Goal: Task Accomplishment & Management: Complete application form

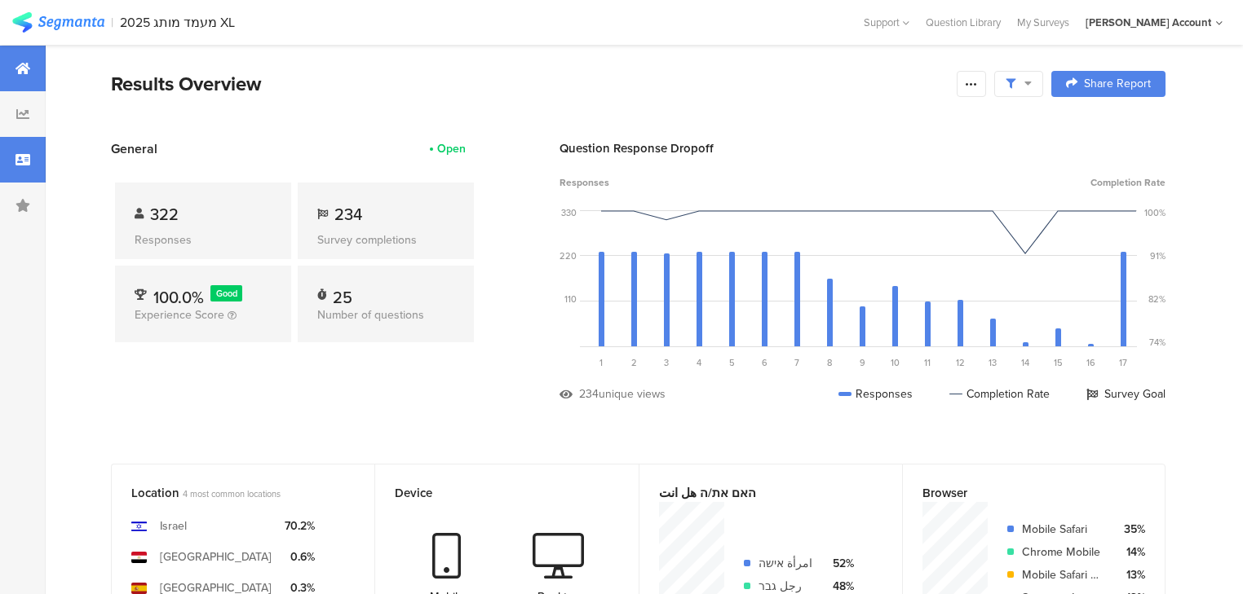
click at [40, 166] on div at bounding box center [23, 160] width 46 height 46
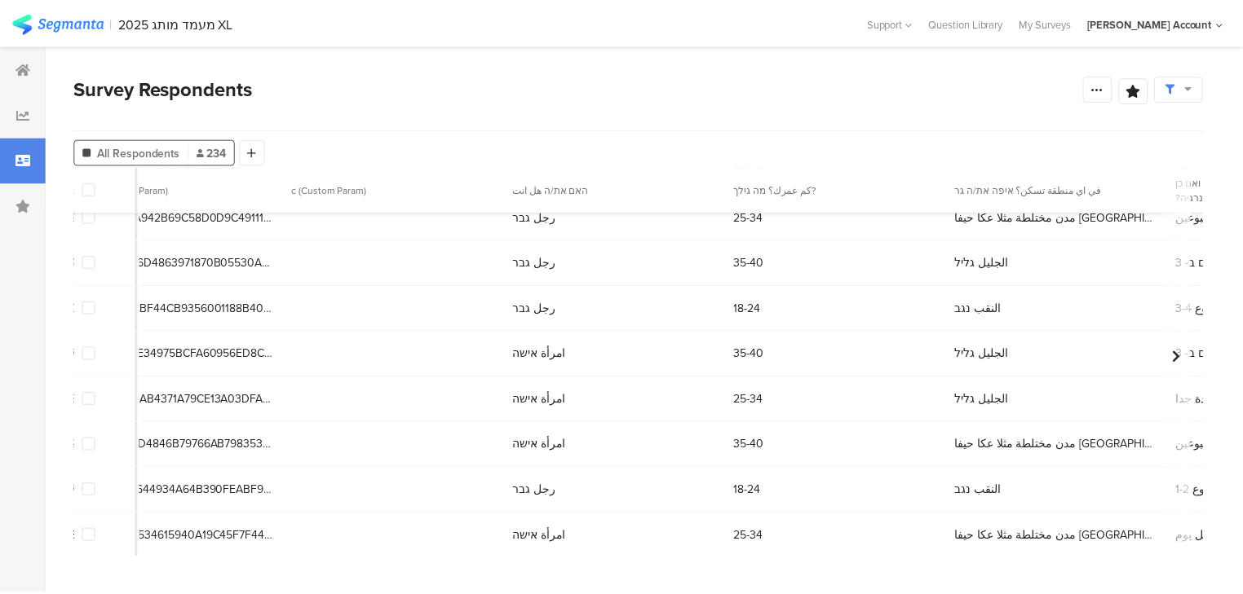
scroll to position [5350, 886]
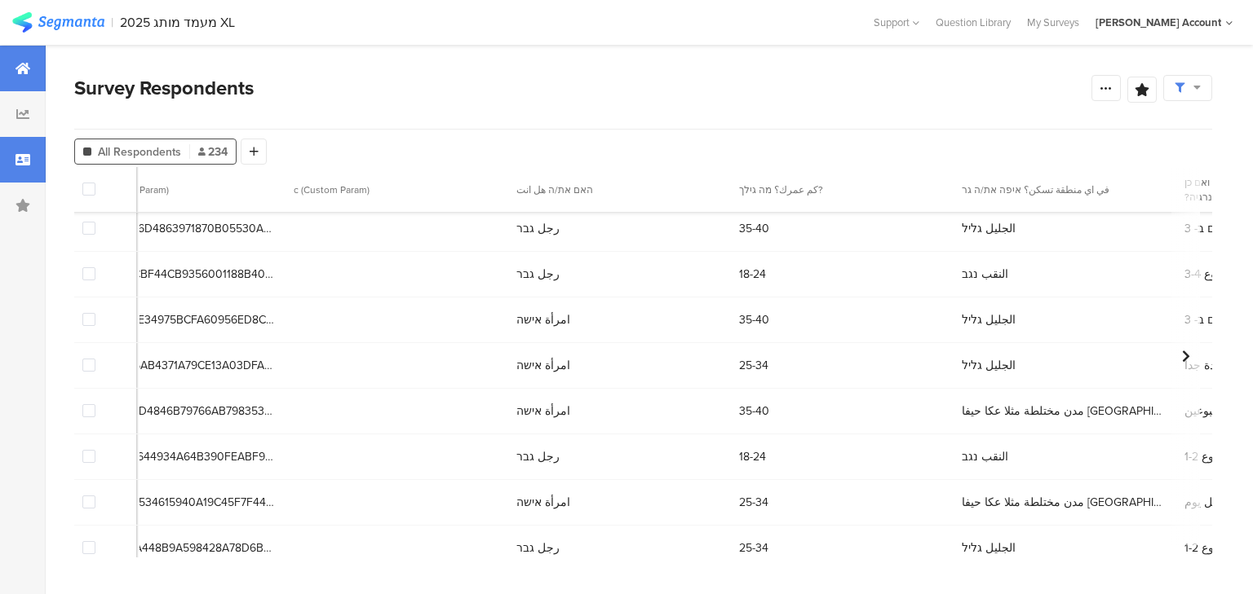
click at [29, 62] on icon at bounding box center [22, 68] width 15 height 13
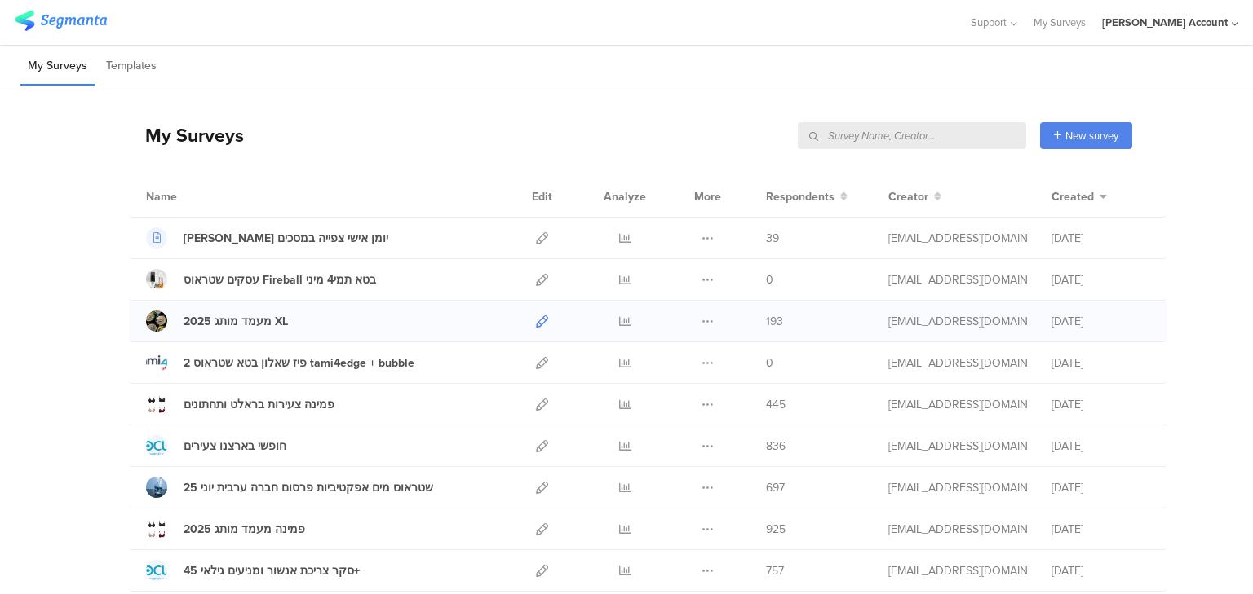
click at [537, 323] on icon at bounding box center [542, 322] width 12 height 12
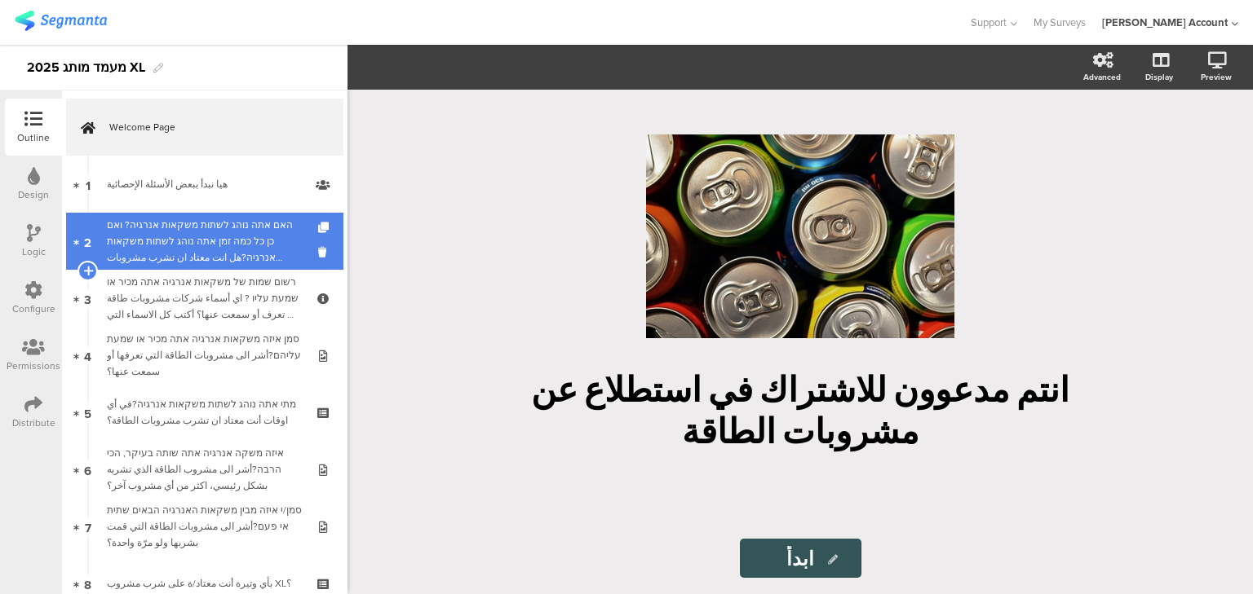
click at [170, 233] on div "האם אתה נוהג לשתות משקאות אנרגיה? ואם כן כל כמה זמן אתה נוהג לשתות משקאות אנרגי…" at bounding box center [204, 241] width 195 height 49
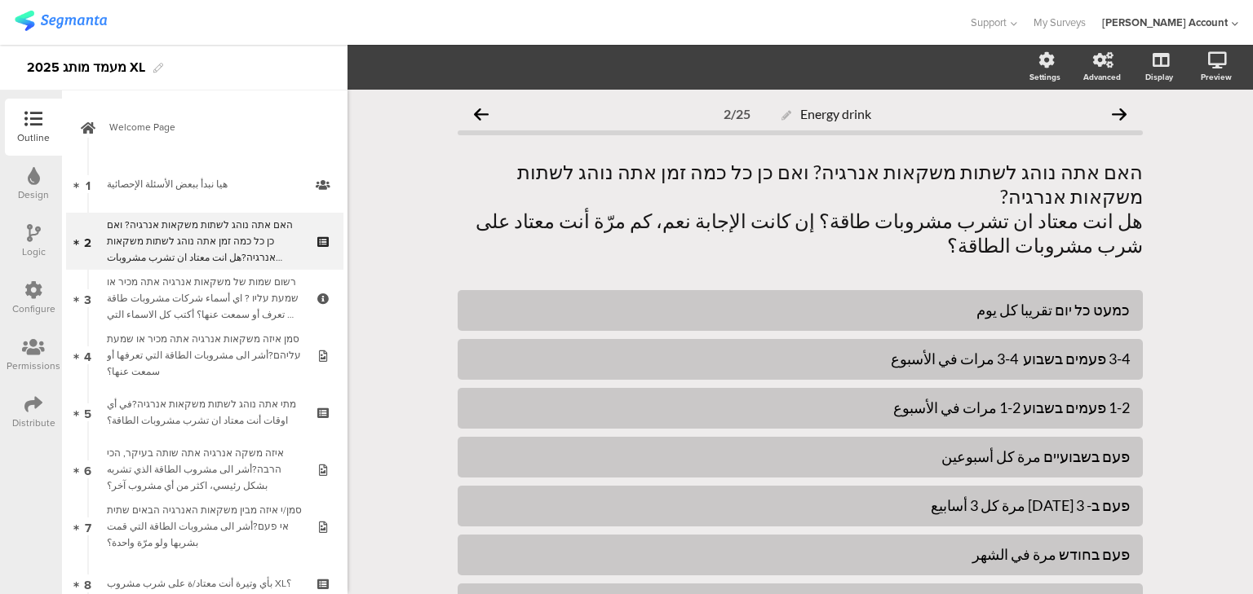
click at [40, 231] on div "Logic" at bounding box center [33, 241] width 57 height 57
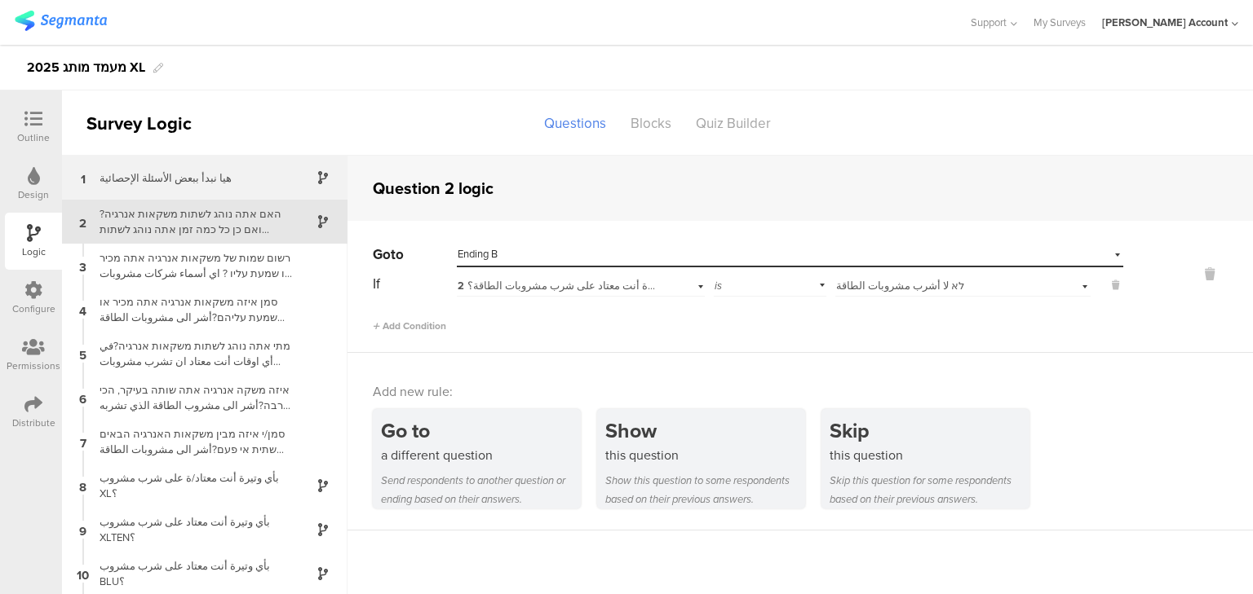
click at [137, 187] on div "1 هيا نبدأ ببعض الأسئلة الإحصائية" at bounding box center [204, 178] width 285 height 44
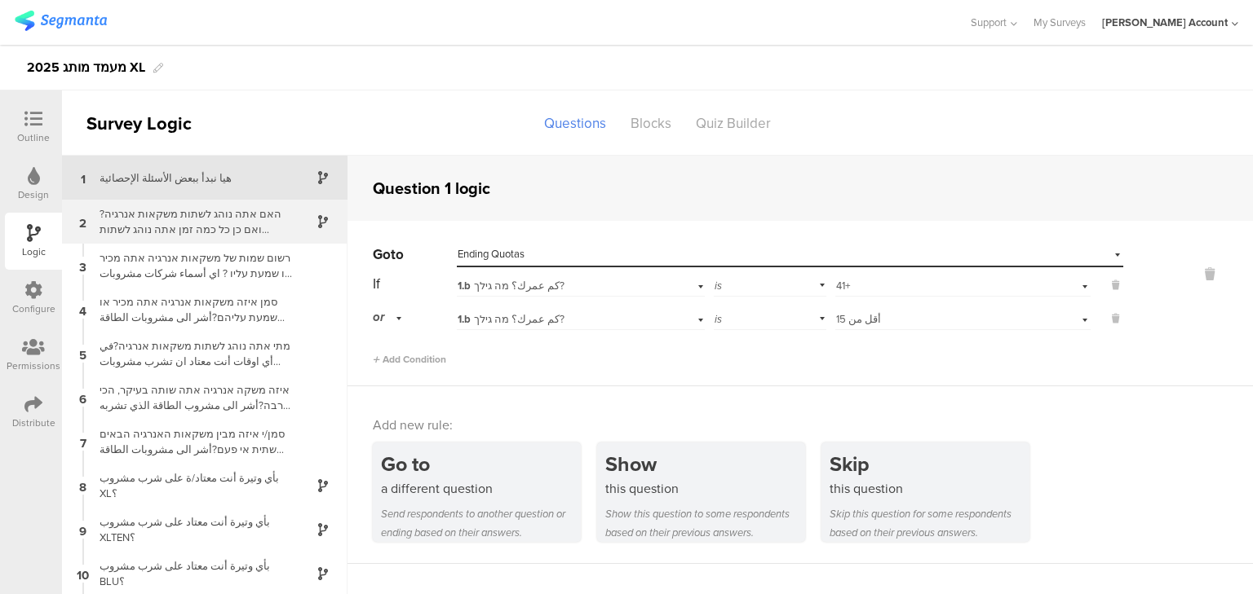
click at [185, 232] on div "האם אתה נוהג לשתות משקאות אנרגיה? ואם כן כל כמה זמן אתה נוהג לשתות משקאות אנרגי…" at bounding box center [192, 221] width 204 height 31
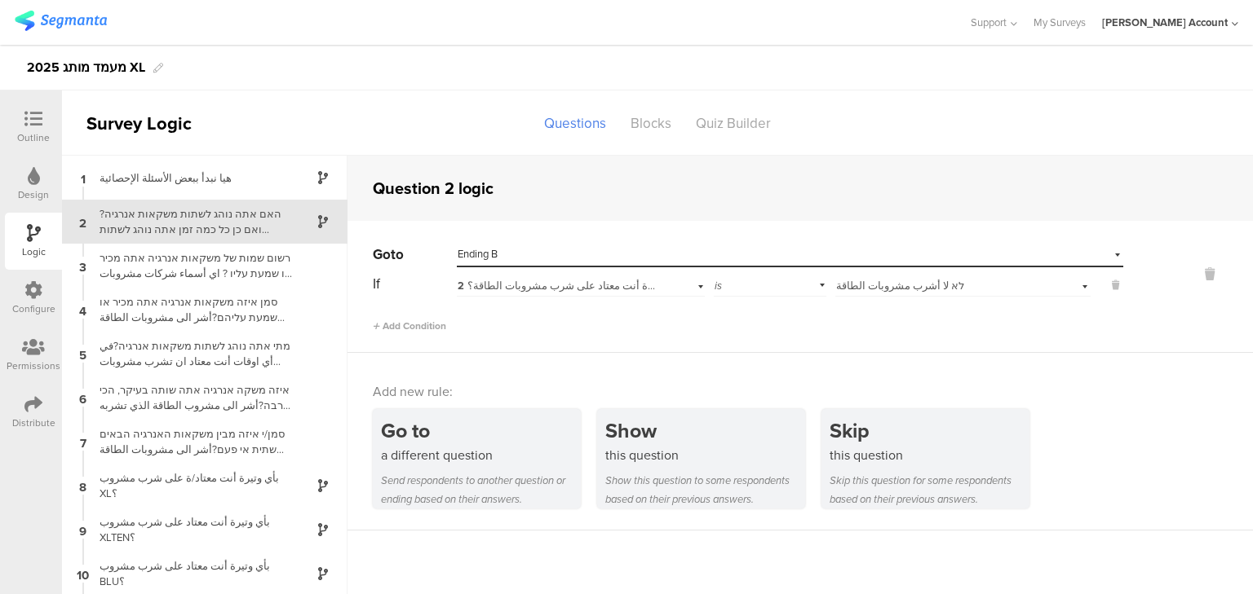
click at [20, 120] on div at bounding box center [33, 120] width 33 height 20
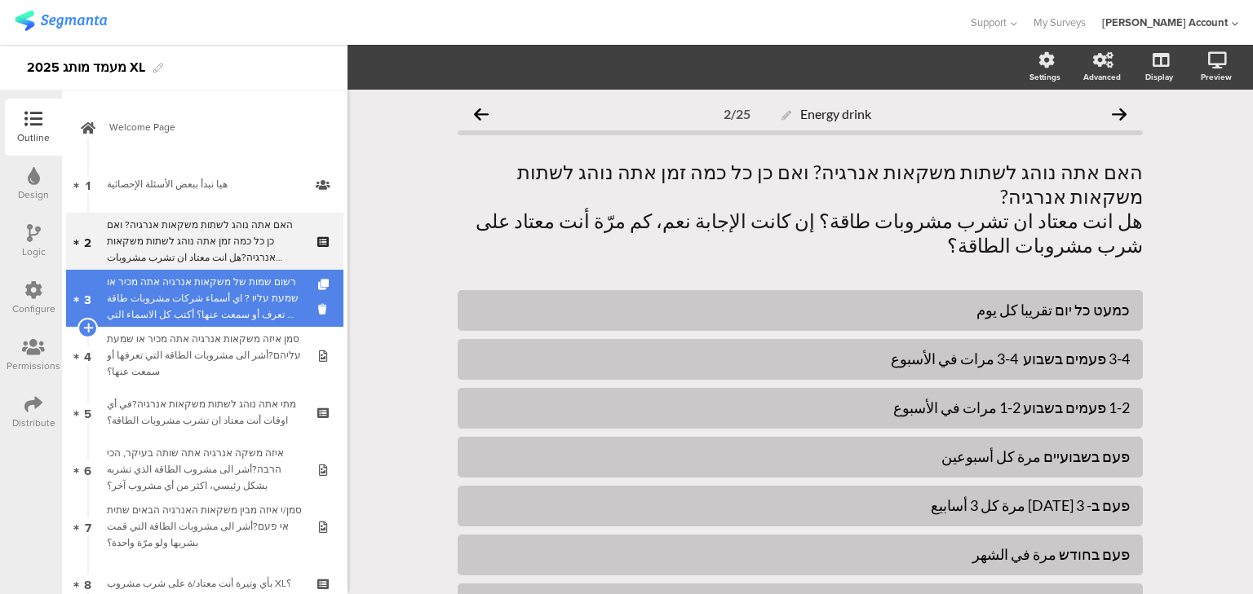
click at [152, 287] on div "רשום שמות של משקאות אנרגיה אתה מכיר או שמעת עליו ? اي أسماء شركات مشروبات طاقة …" at bounding box center [204, 298] width 195 height 49
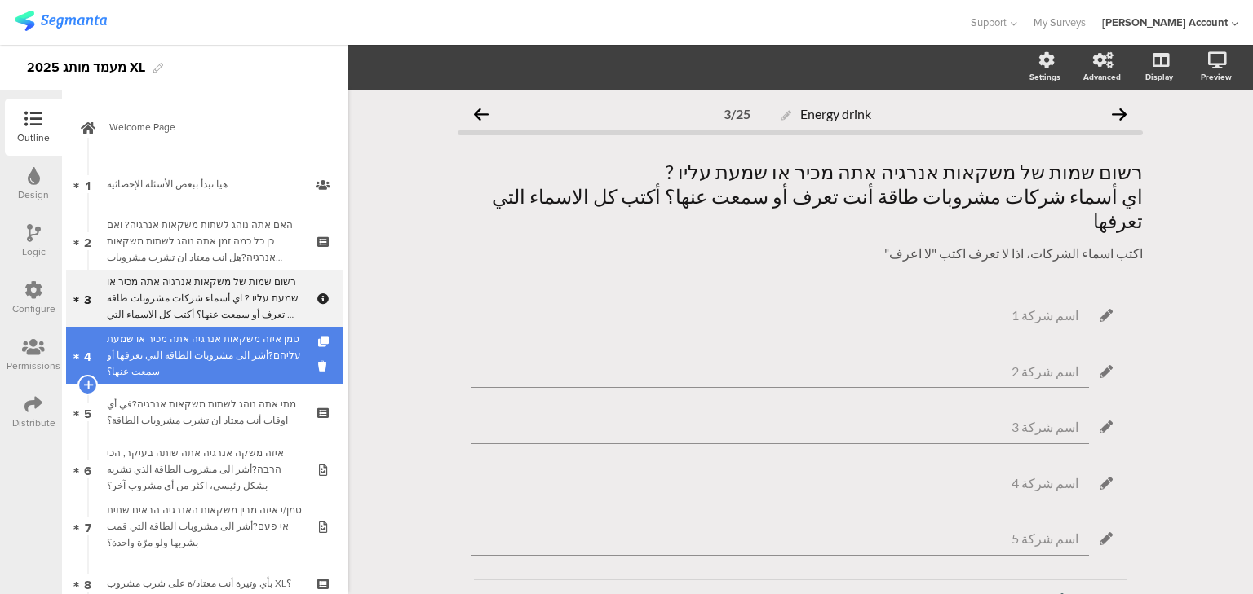
click at [162, 343] on div "סמן איזה משקאות אנרגיה אתה מכיר או שמעת עליהם?أشر الى مشروبات الطاقة التي تعرفه…" at bounding box center [204, 355] width 195 height 49
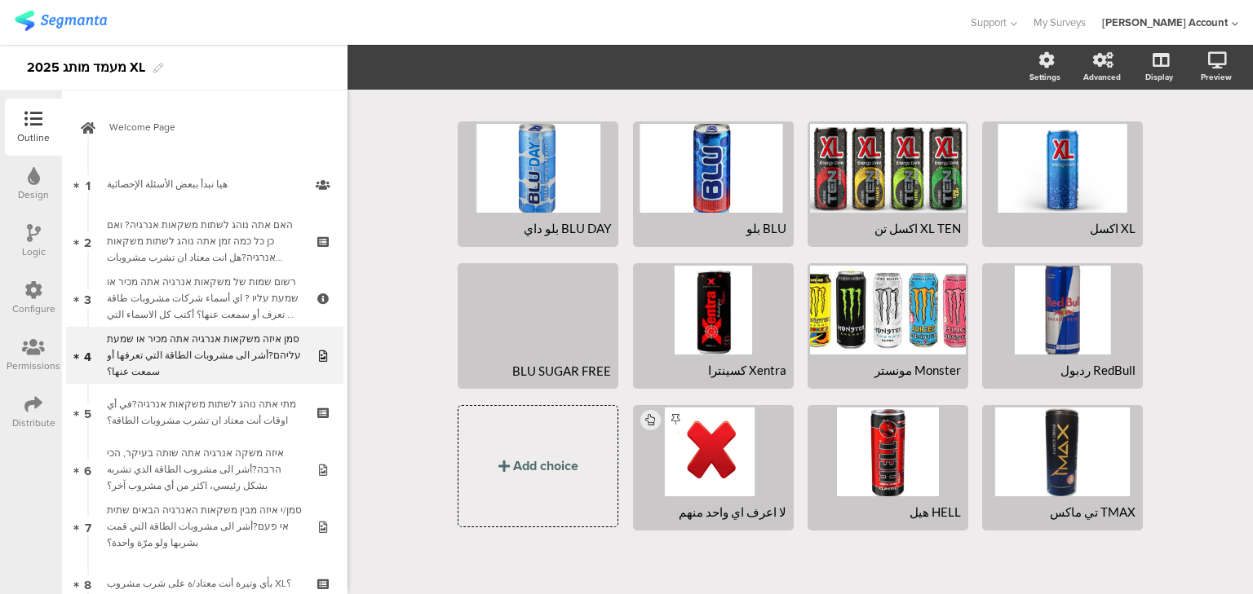
scroll to position [152, 0]
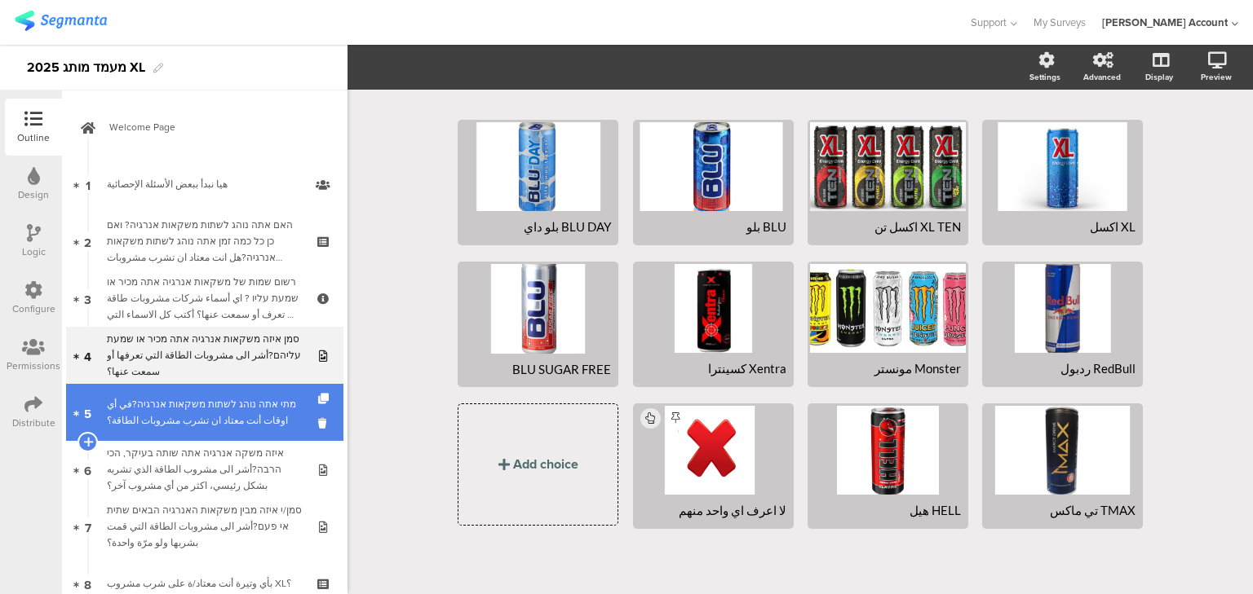
click at [203, 418] on div "מתי אתה נוהג לשתות משקאות אנרגיה?في أي اوقات أنت معتاد ان تشرب مشروبات الطاقة؟" at bounding box center [204, 412] width 195 height 33
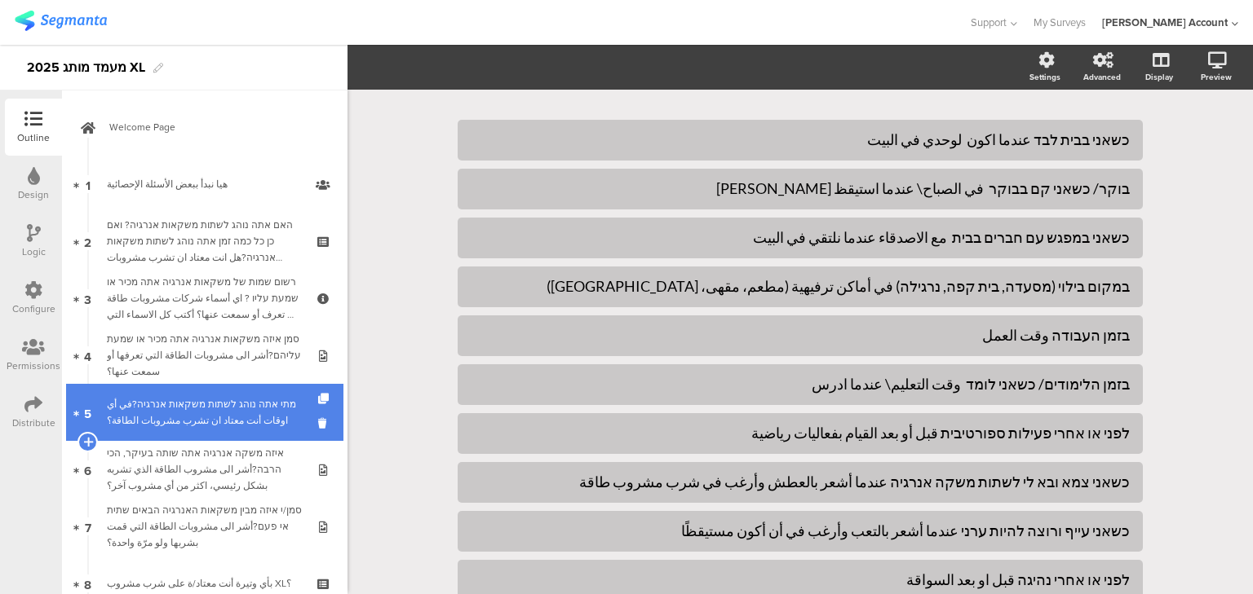
scroll to position [10, 0]
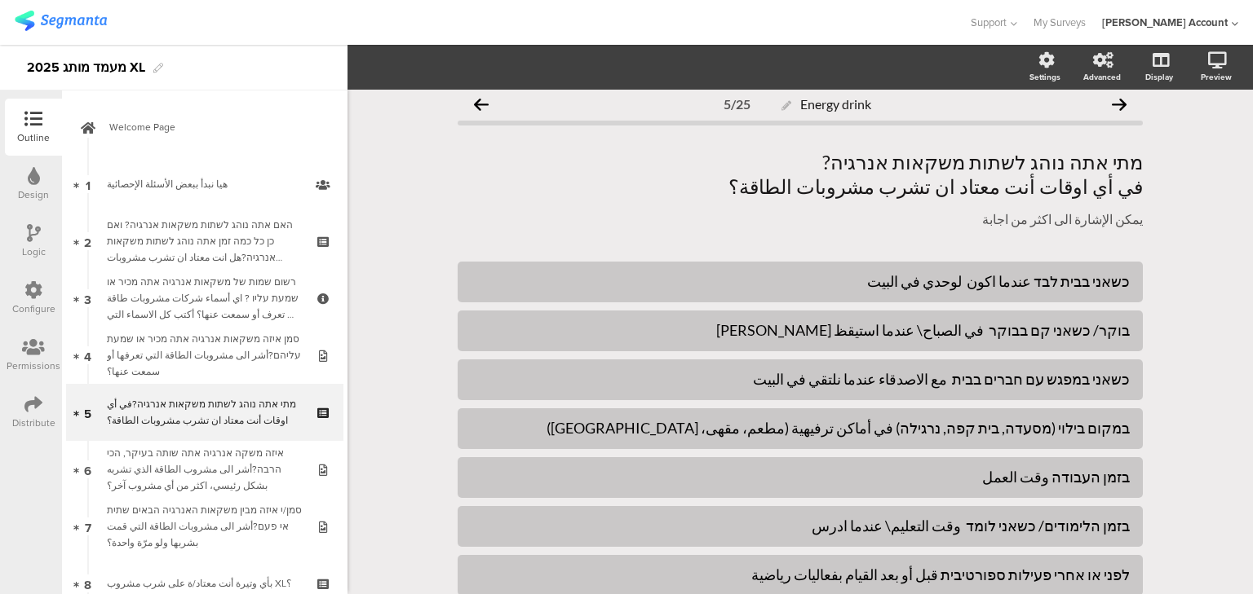
click at [29, 242] on div at bounding box center [34, 234] width 14 height 20
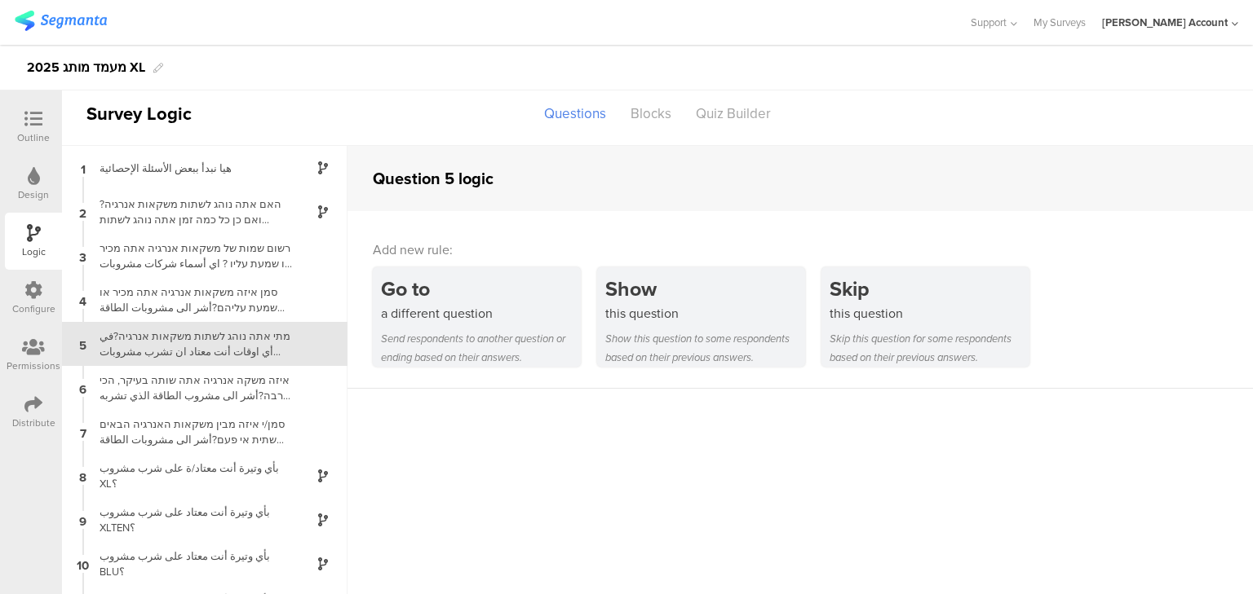
scroll to position [11, 0]
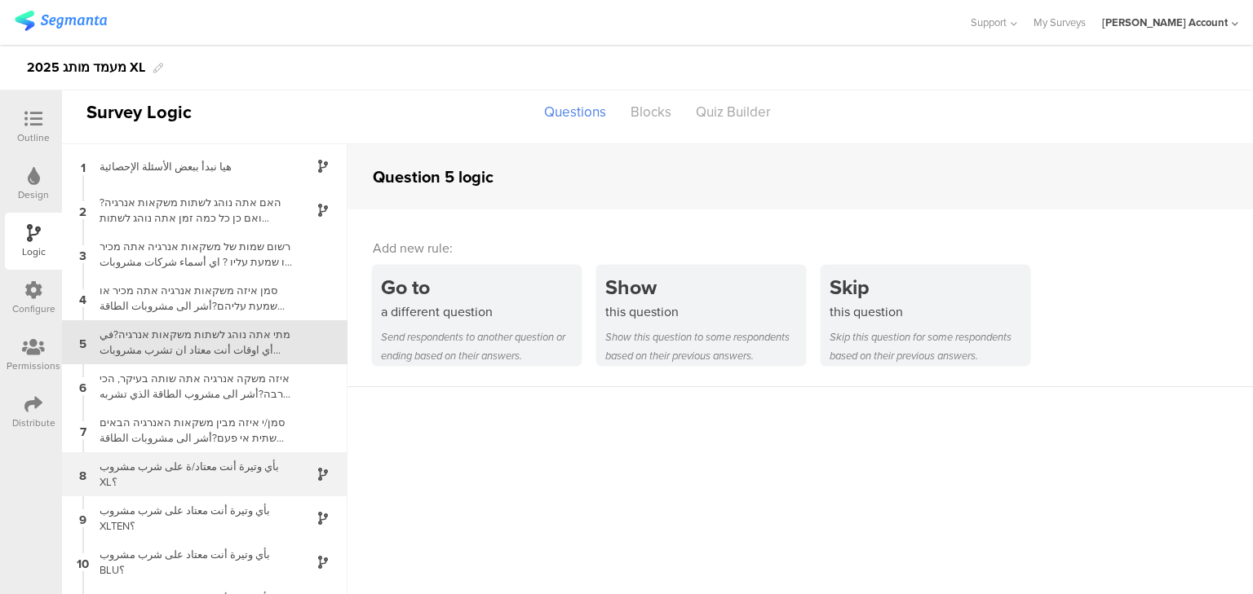
click at [236, 480] on div "بأي وتيرة أنت معتاد/ة على شرب مشروب XL؟" at bounding box center [192, 474] width 204 height 31
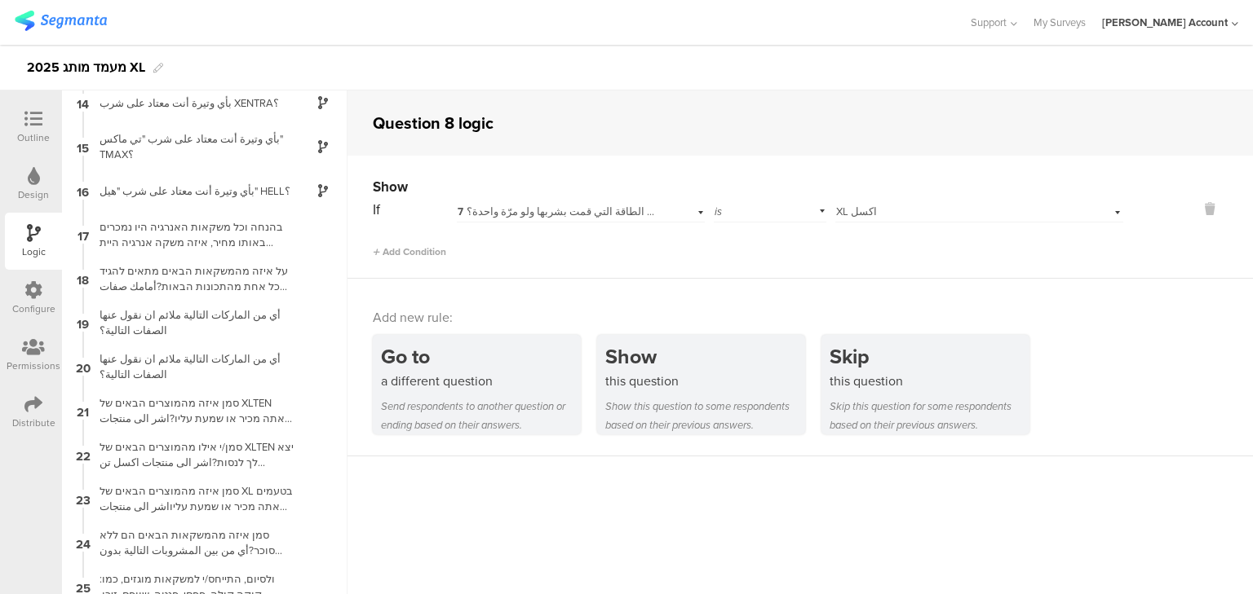
scroll to position [597, 0]
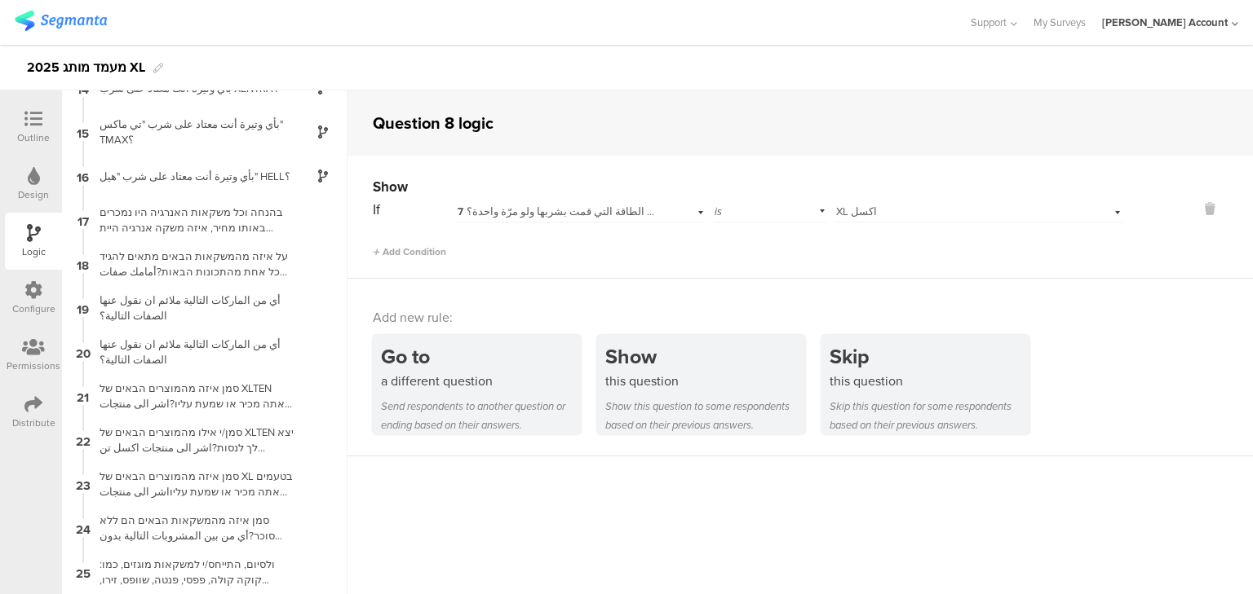
click at [24, 127] on icon at bounding box center [33, 119] width 18 height 18
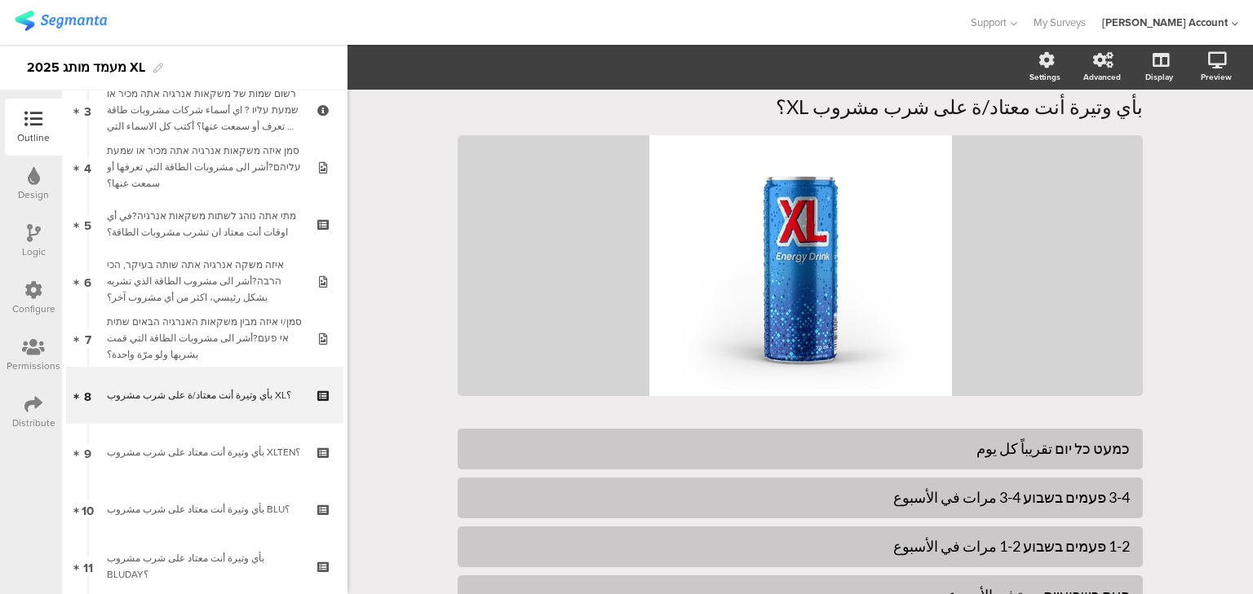
scroll to position [241, 0]
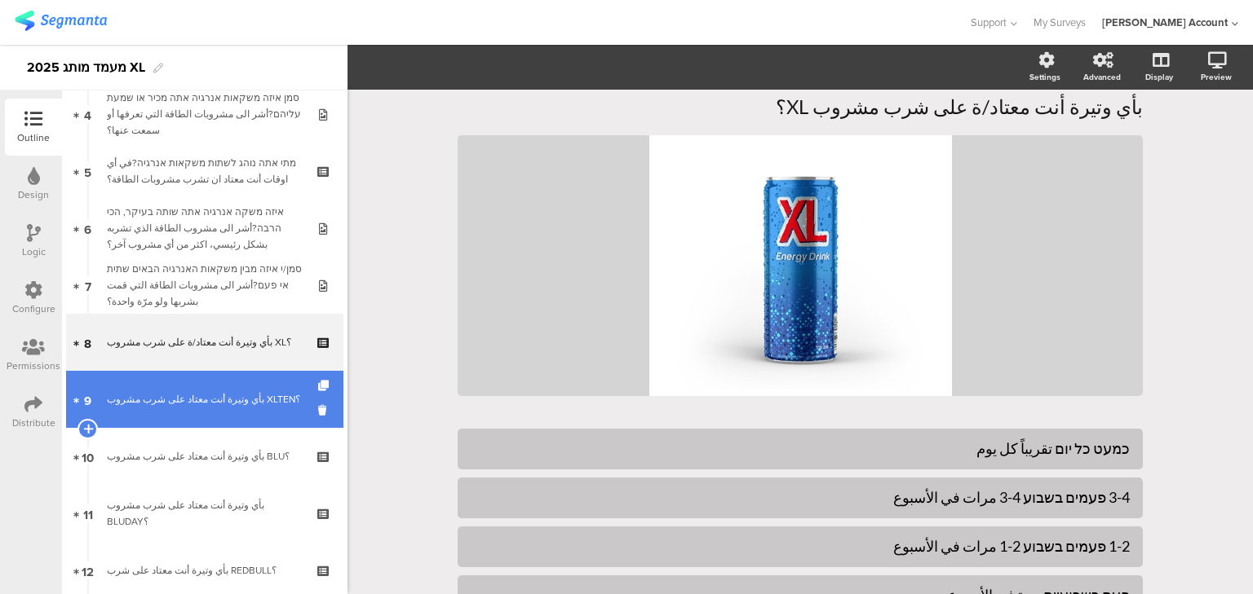
click at [173, 389] on link "9 بأي وتيرة أنت معتاد على شرب مشروب XLTEN؟" at bounding box center [204, 399] width 277 height 57
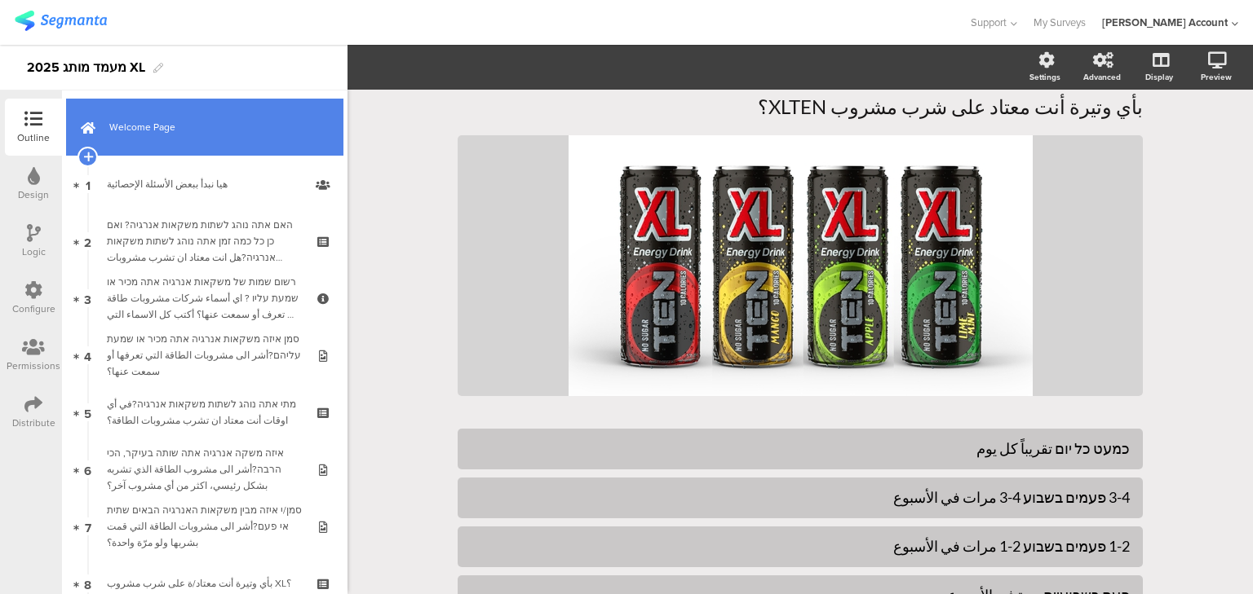
click at [142, 127] on span "Welcome Page" at bounding box center [213, 127] width 209 height 16
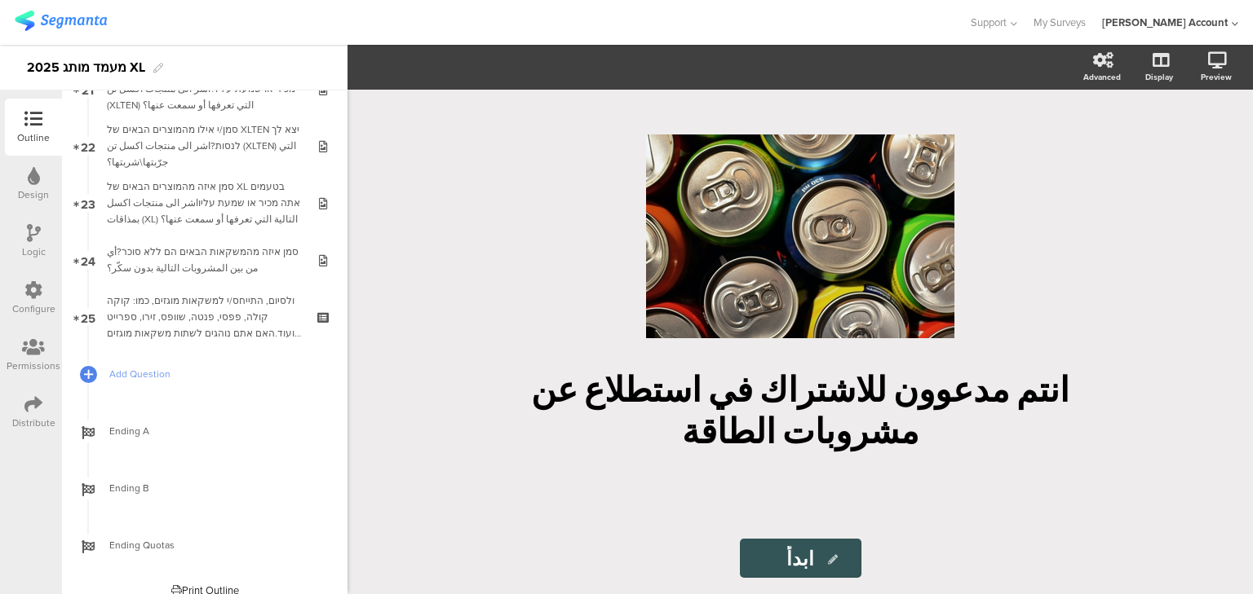
scroll to position [1253, 0]
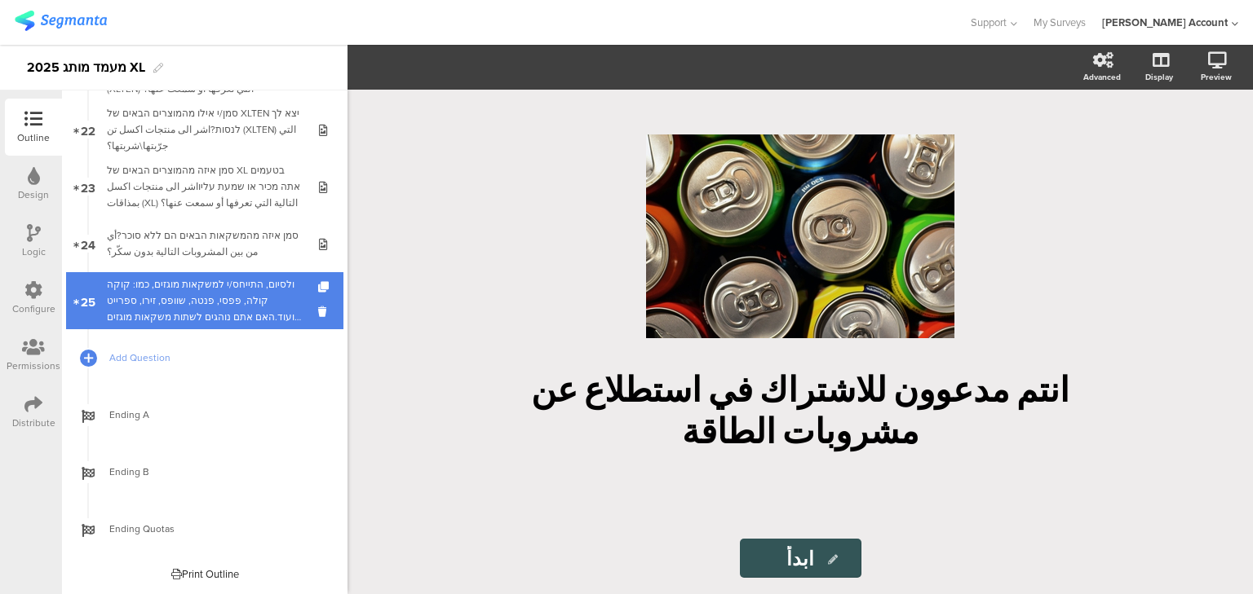
click at [134, 285] on div "ולסיום, התייחס/י למשקאות מוגזים, כמו: קוקה קולה, פפסי, פנטה, שוופס, זירו, ספריי…" at bounding box center [204, 300] width 195 height 49
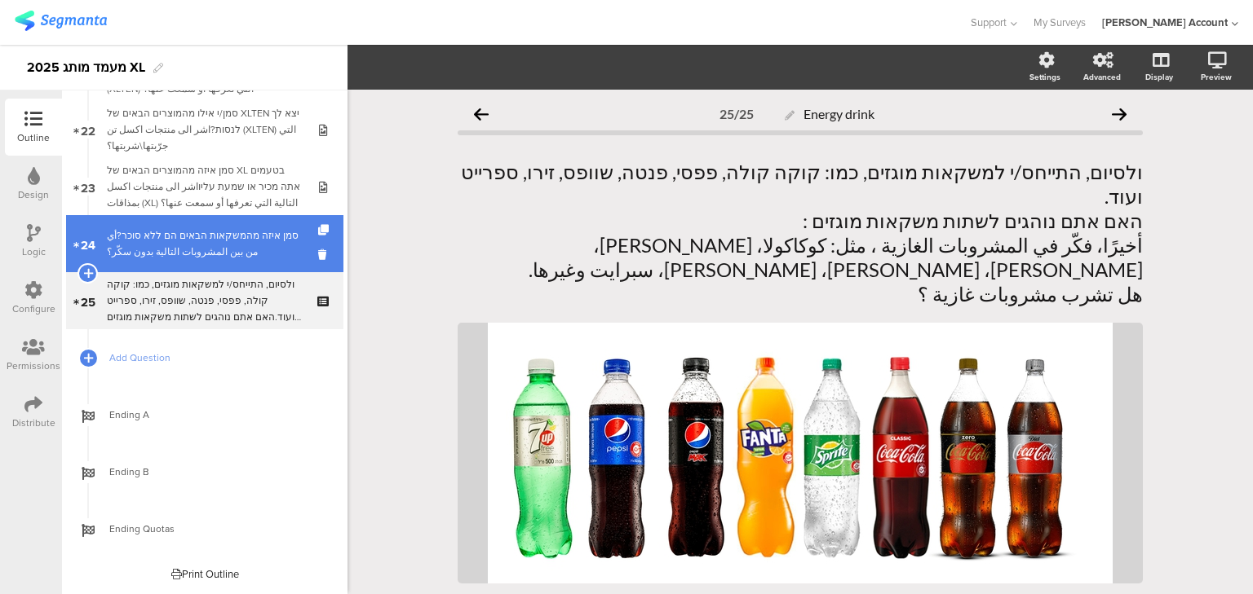
click at [135, 241] on div "סמן איזה מהמשקאות הבאים הם ללא סוכר?أي من بين المشروبات التالية بدون سكّر؟" at bounding box center [204, 244] width 195 height 33
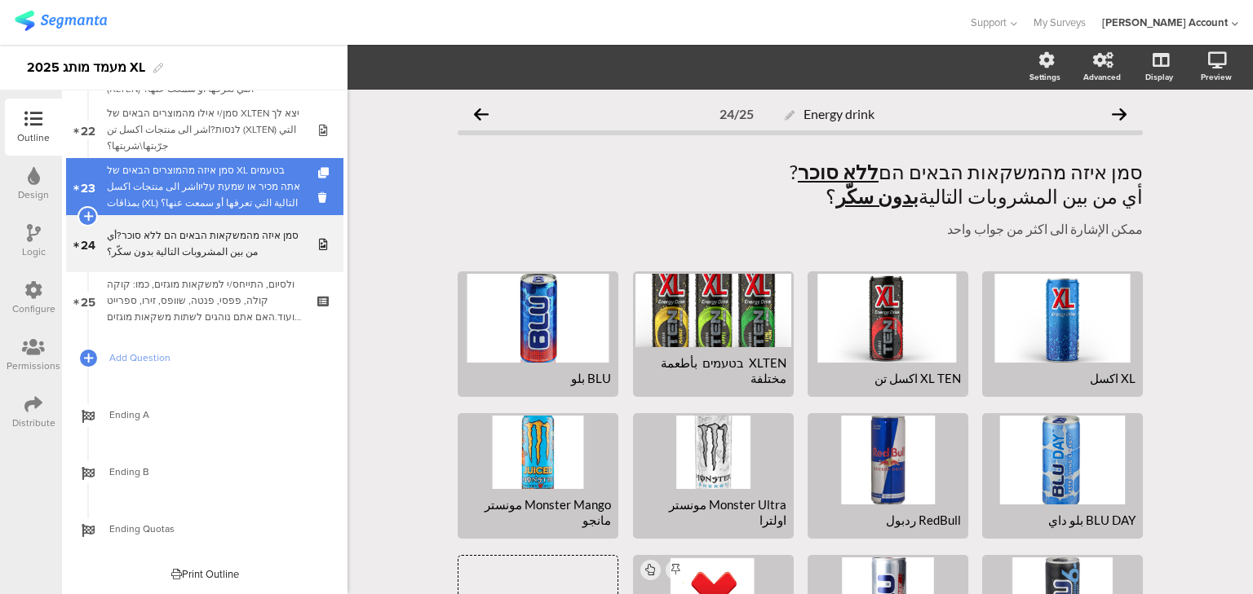
click at [155, 180] on div "סמן איזה מהמוצרים הבאים של XL בטעמים אתה מכיר או שמעת עליוاشر الى منتجات اكسل ب…" at bounding box center [204, 186] width 195 height 49
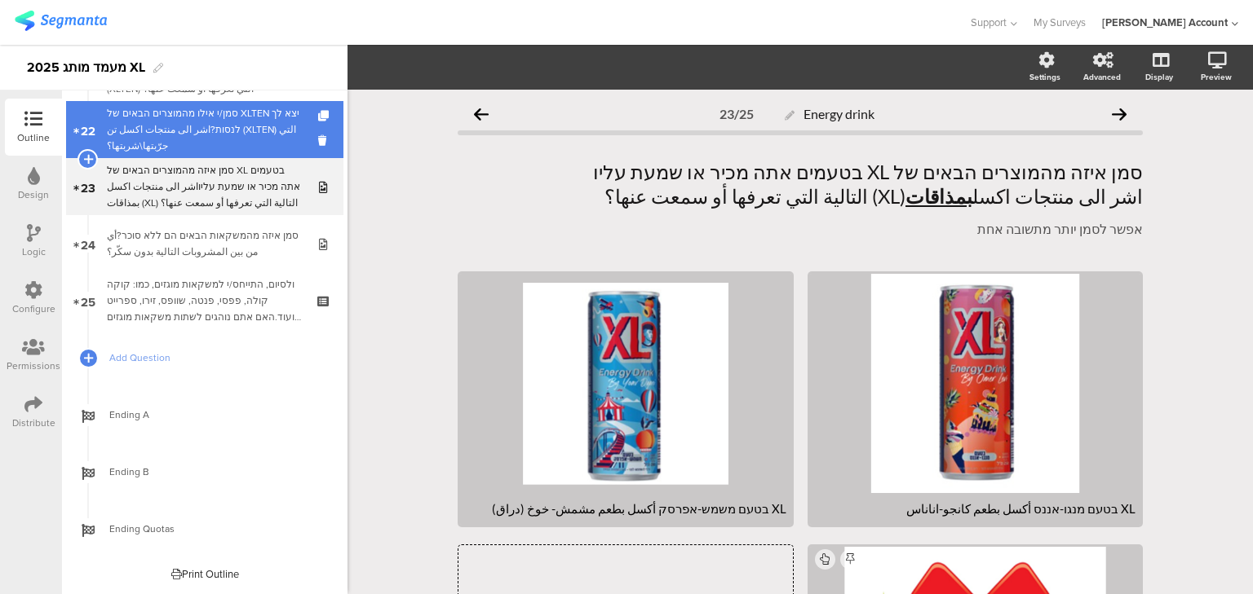
click at [161, 128] on div "סמן/י אילו מהמוצרים הבאים של XLTEN יצא לך לנסות?اشر الى منتجات اكسل تن (XLTEN) …" at bounding box center [204, 129] width 195 height 49
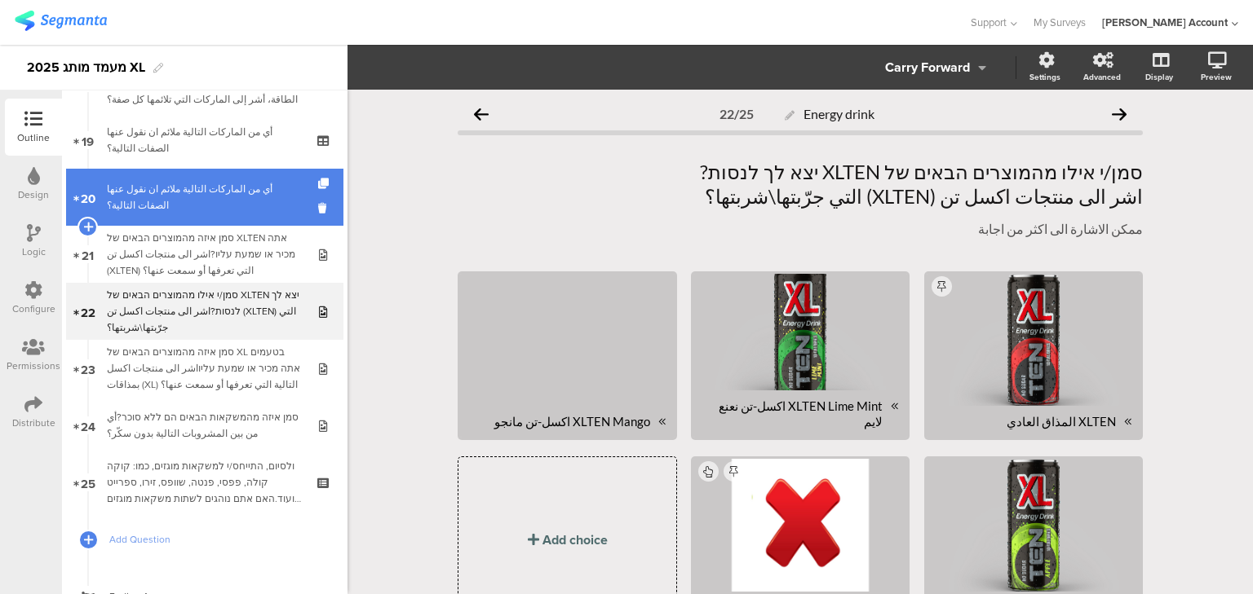
scroll to position [1058, 0]
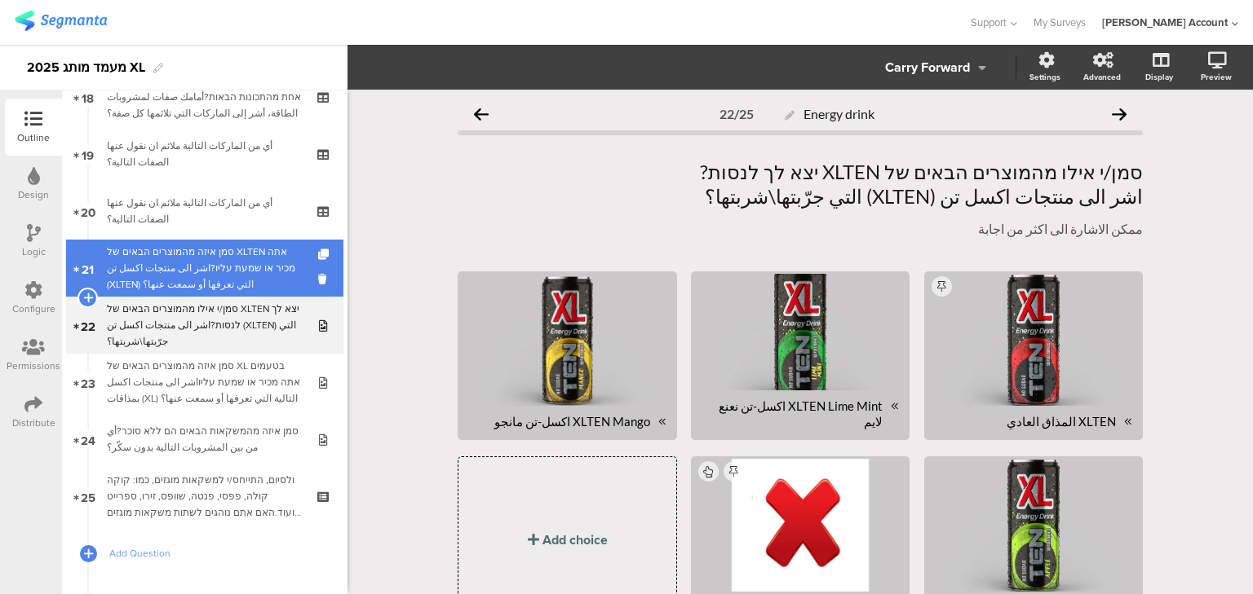
click at [164, 259] on div "סמן איזה מהמוצרים הבאים של XLTEN אתה מכיר או שמעת עליו?اشر الى منتجات اكسل تن (…" at bounding box center [204, 268] width 195 height 49
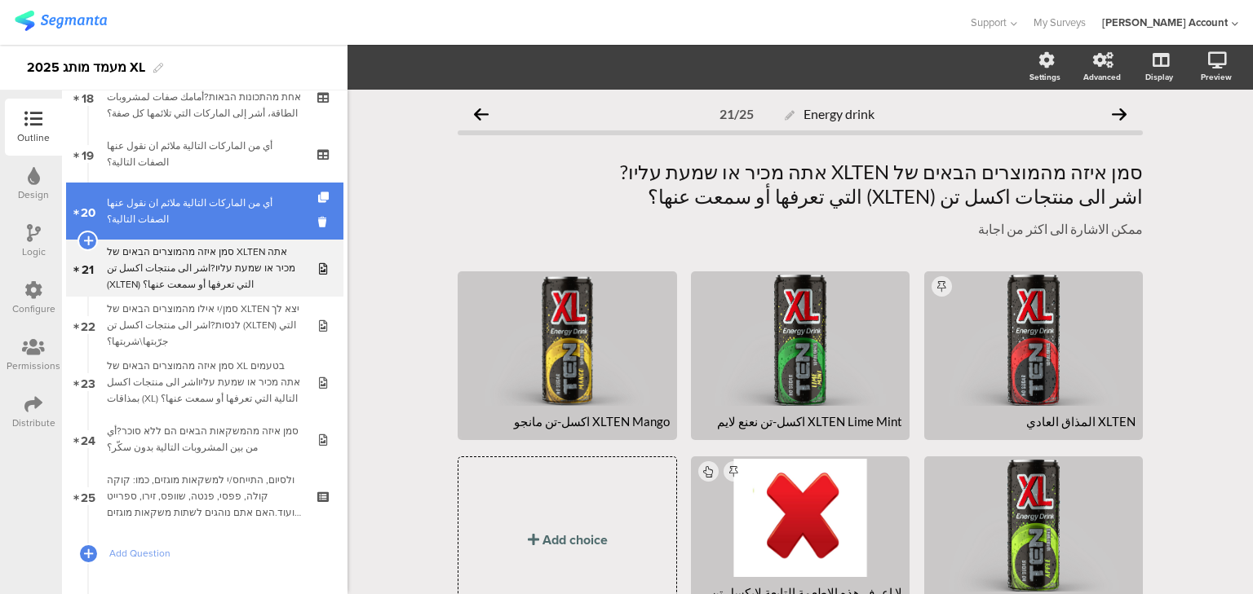
click at [162, 214] on div "أي من الماركات التالية ملائم ان نقول عنها الصفات التالية؟" at bounding box center [204, 211] width 195 height 33
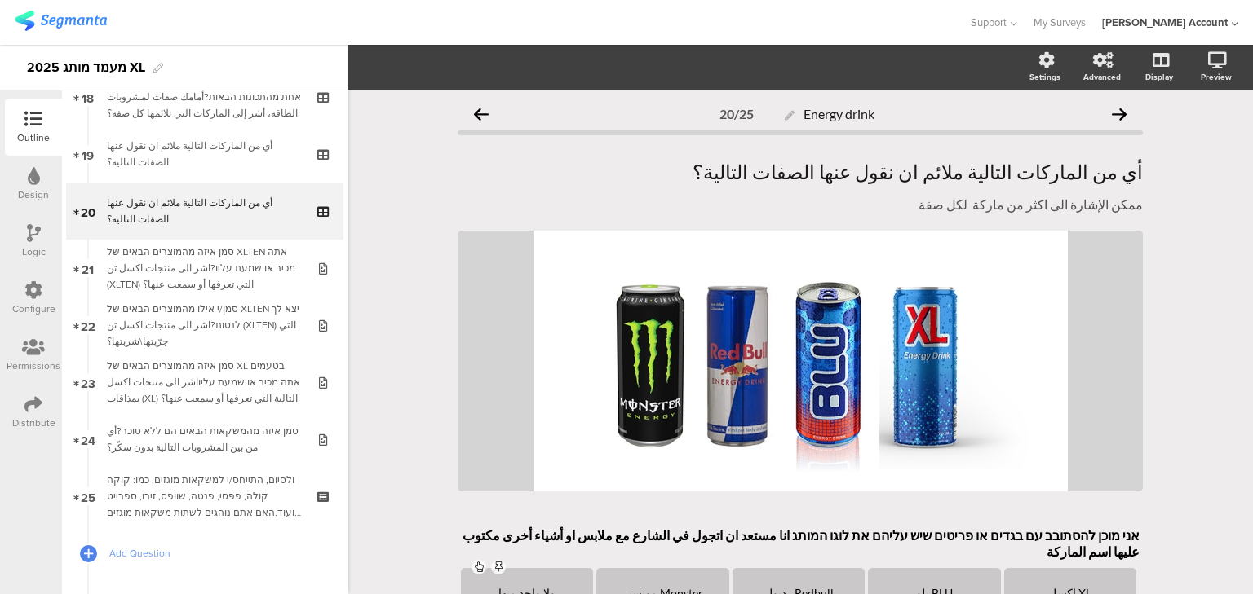
click at [38, 306] on div "Configure" at bounding box center [33, 309] width 43 height 15
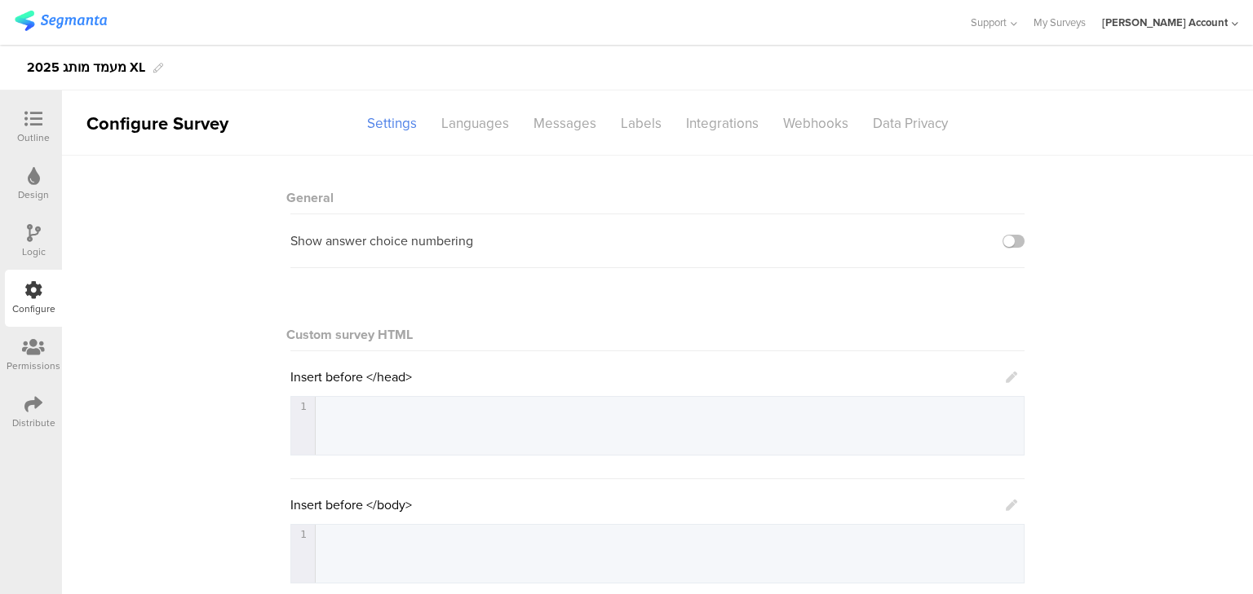
click at [23, 349] on icon at bounding box center [33, 347] width 23 height 18
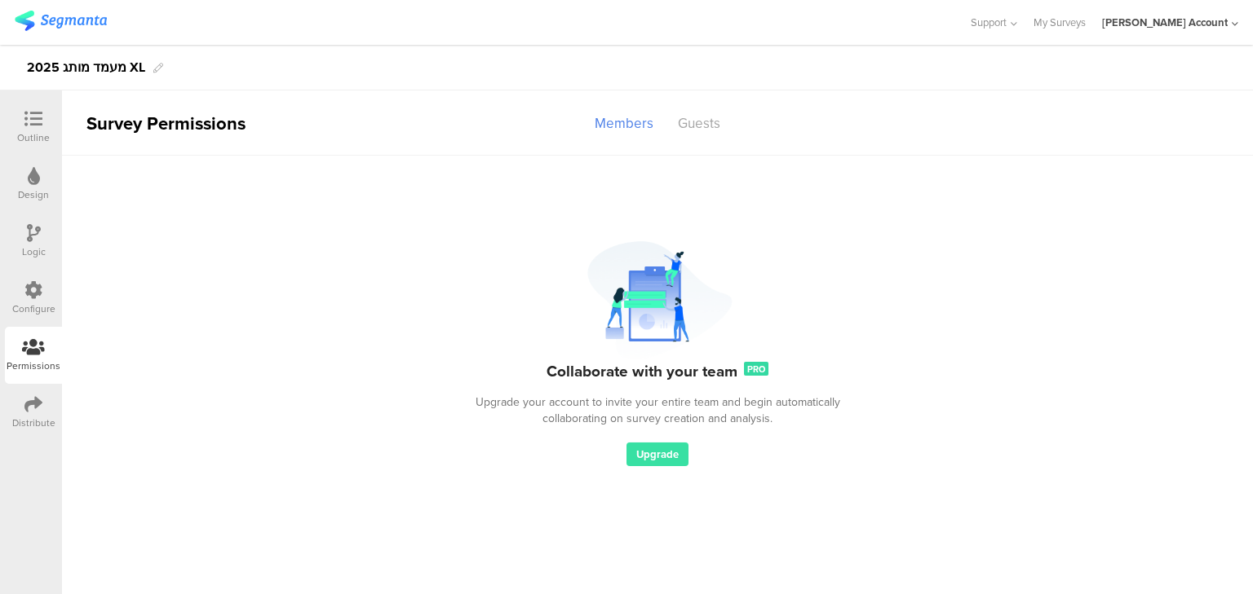
click at [33, 420] on div "Distribute" at bounding box center [33, 423] width 43 height 15
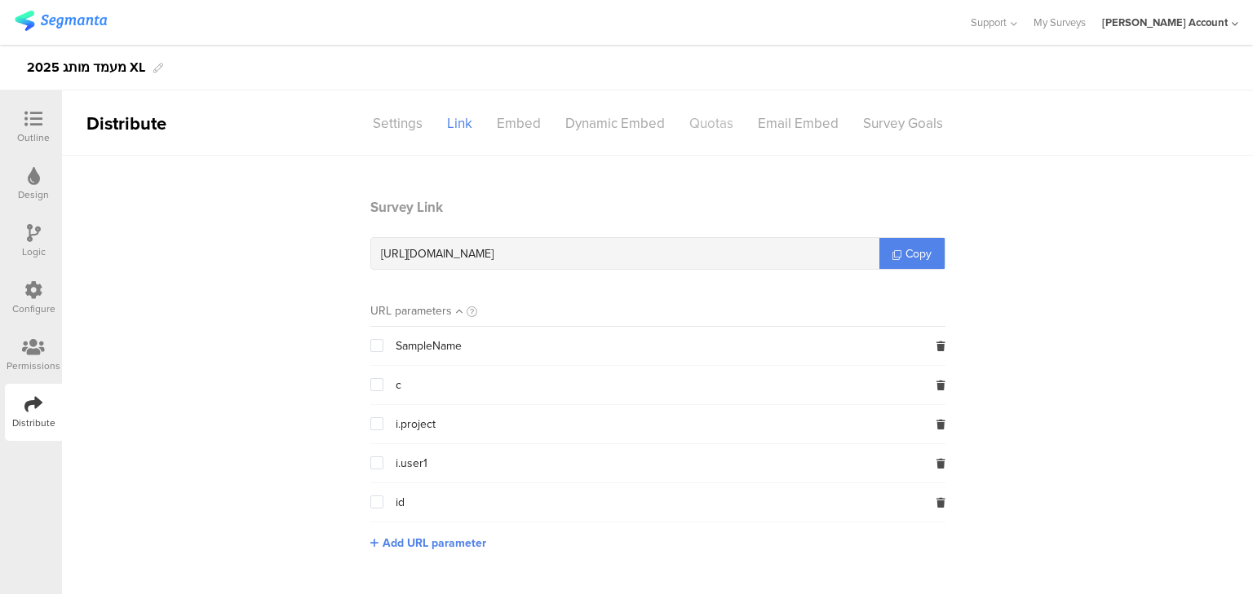
click at [705, 118] on div "Quotas" at bounding box center [711, 123] width 69 height 29
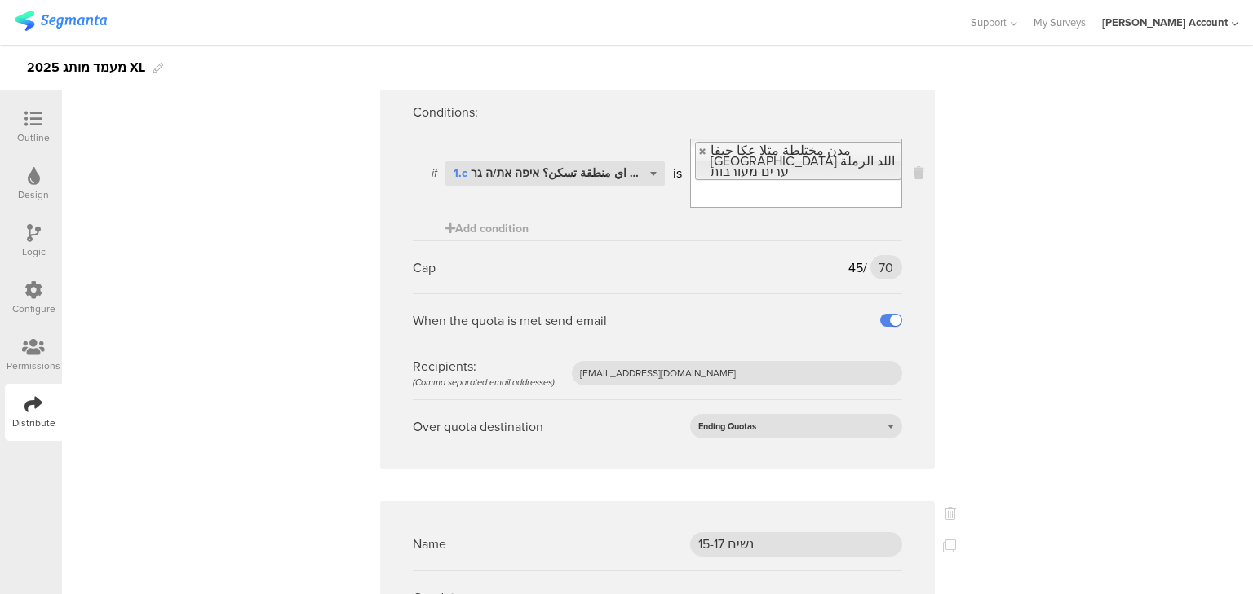
scroll to position [3302, 0]
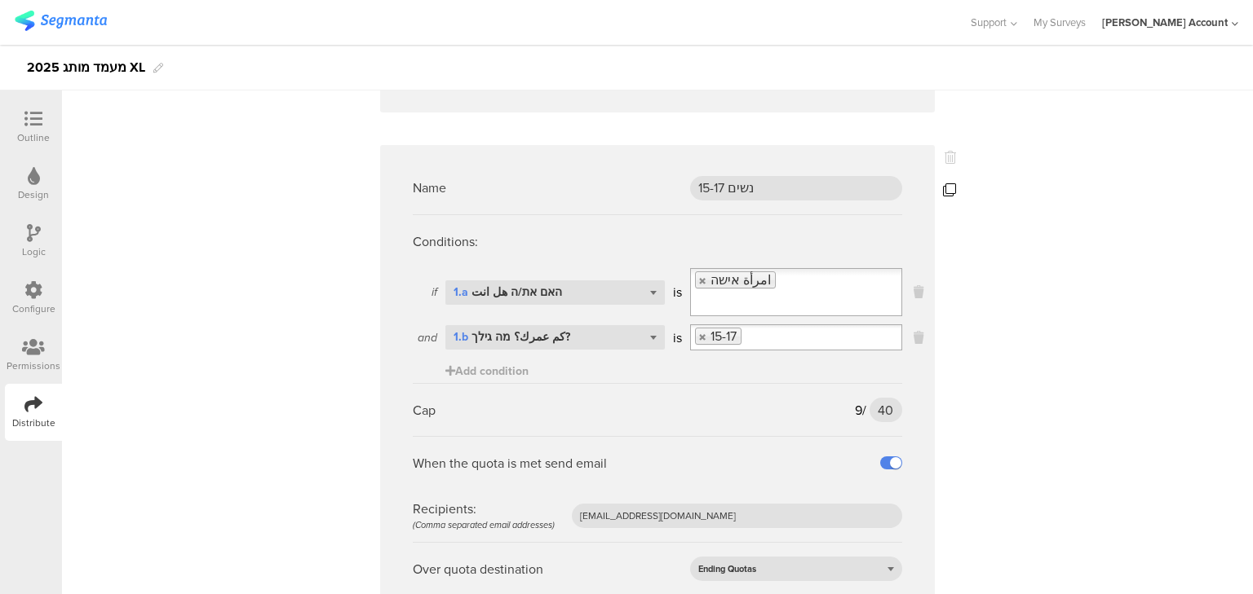
click at [943, 183] on icon at bounding box center [949, 189] width 13 height 13
drag, startPoint x: 737, startPoint y: 582, endPoint x: 674, endPoint y: 581, distance: 62.8
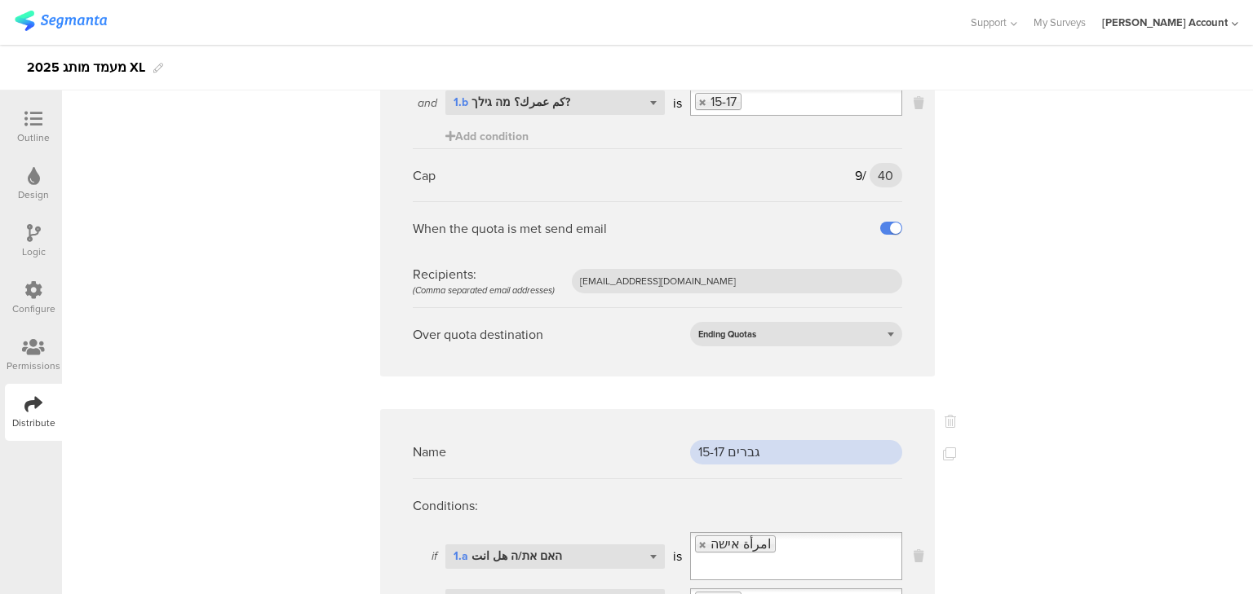
scroll to position [3694, 0]
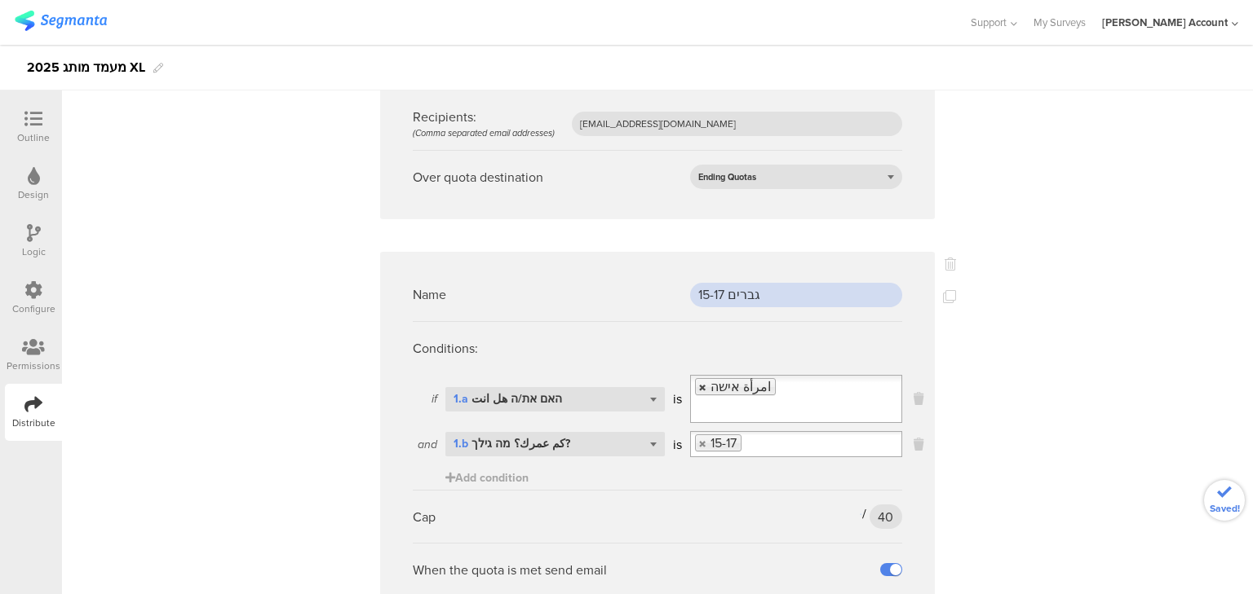
type input "גברים 15-17"
click at [698, 382] on link at bounding box center [703, 387] width 10 height 11
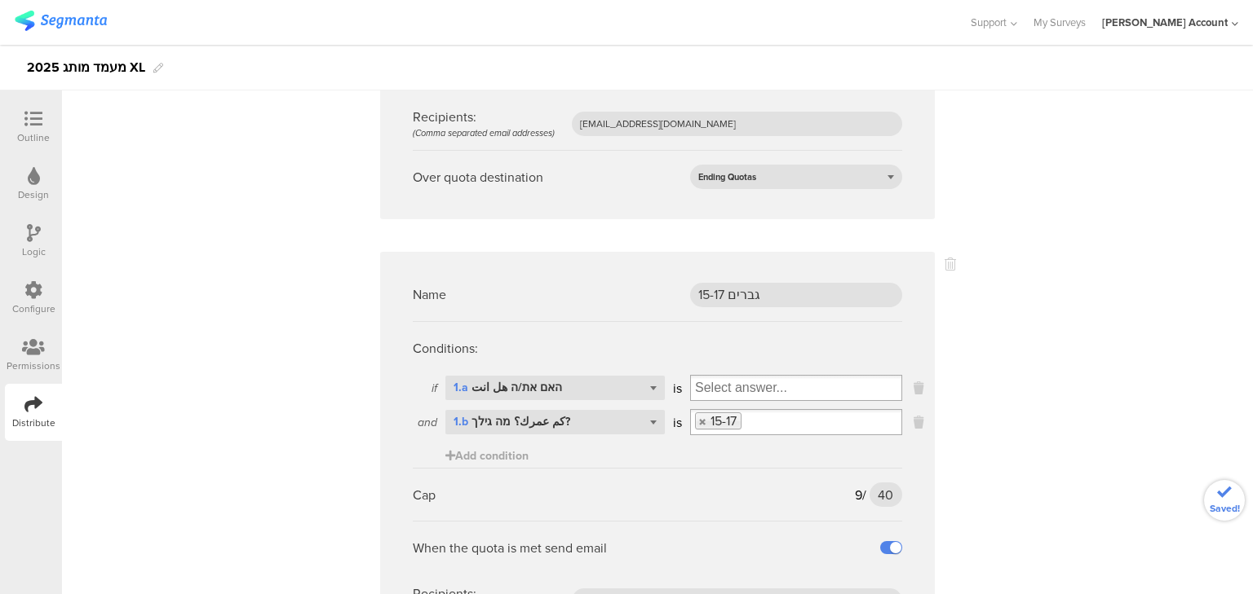
click at [695, 377] on input "Select box" at bounding box center [796, 388] width 210 height 23
click at [708, 404] on div "رجل גבר" at bounding box center [796, 416] width 204 height 24
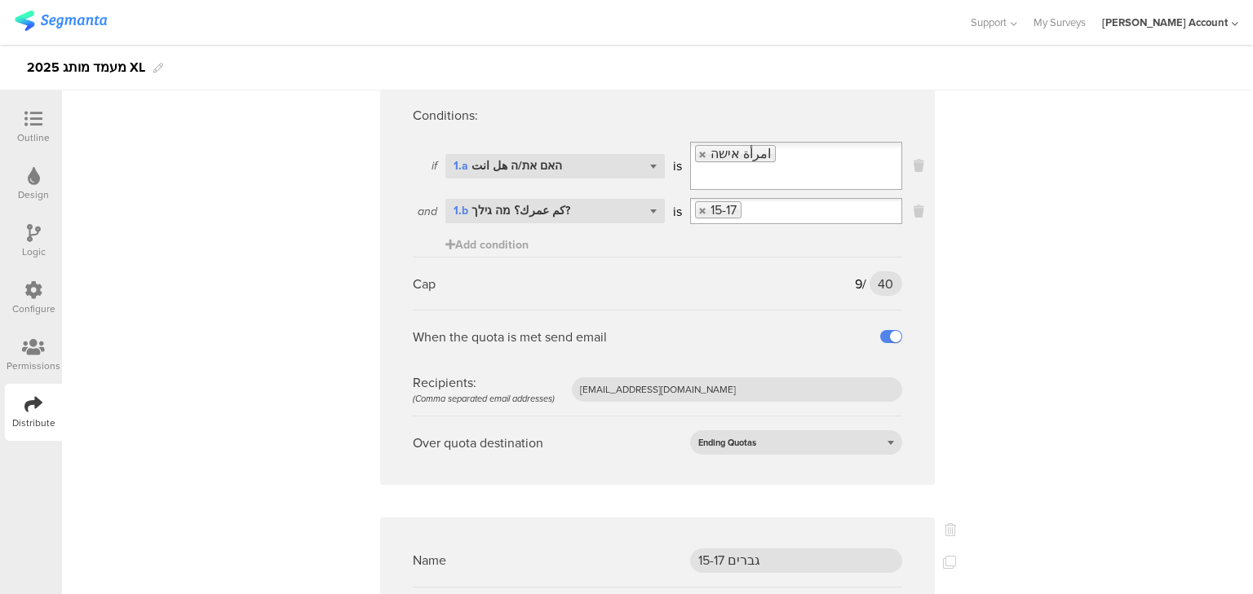
scroll to position [3368, 0]
